Goal: Find specific page/section

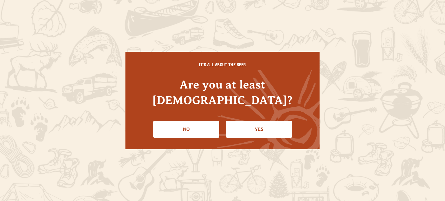
click at [251, 127] on link "Yes" at bounding box center [259, 129] width 66 height 17
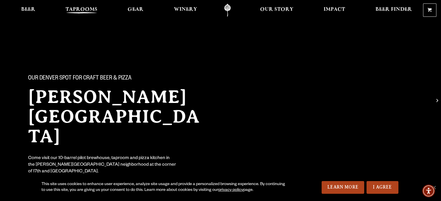
click at [68, 4] on link "Taprooms" at bounding box center [81, 10] width 39 height 13
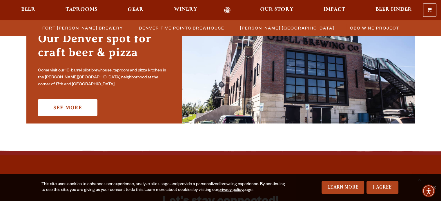
scroll to position [446, 0]
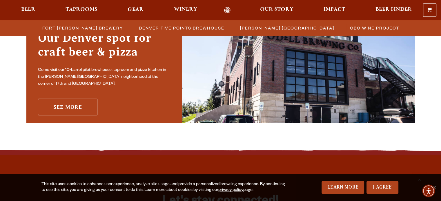
click at [82, 99] on link "See More" at bounding box center [67, 107] width 59 height 17
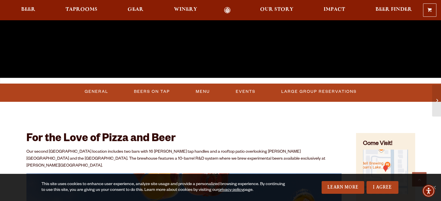
scroll to position [180, 0]
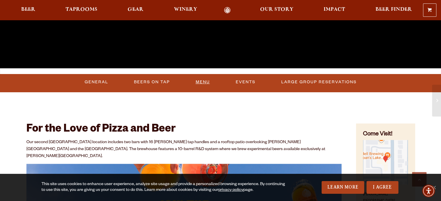
click at [207, 77] on link "Menu" at bounding box center [202, 82] width 19 height 13
